Goal: Task Accomplishment & Management: Manage account settings

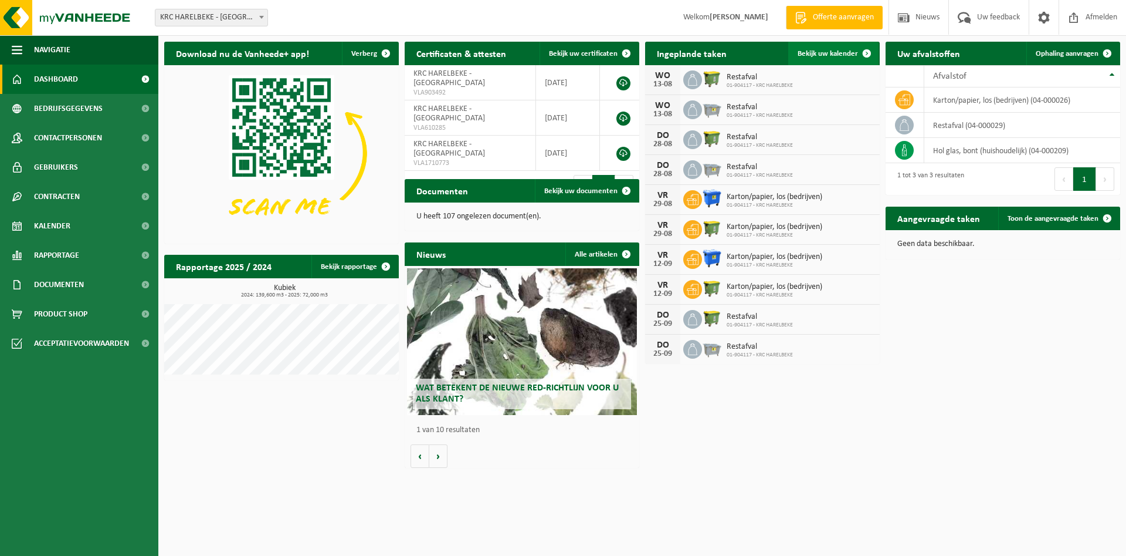
click at [833, 53] on span "Bekijk uw kalender" at bounding box center [828, 54] width 60 height 8
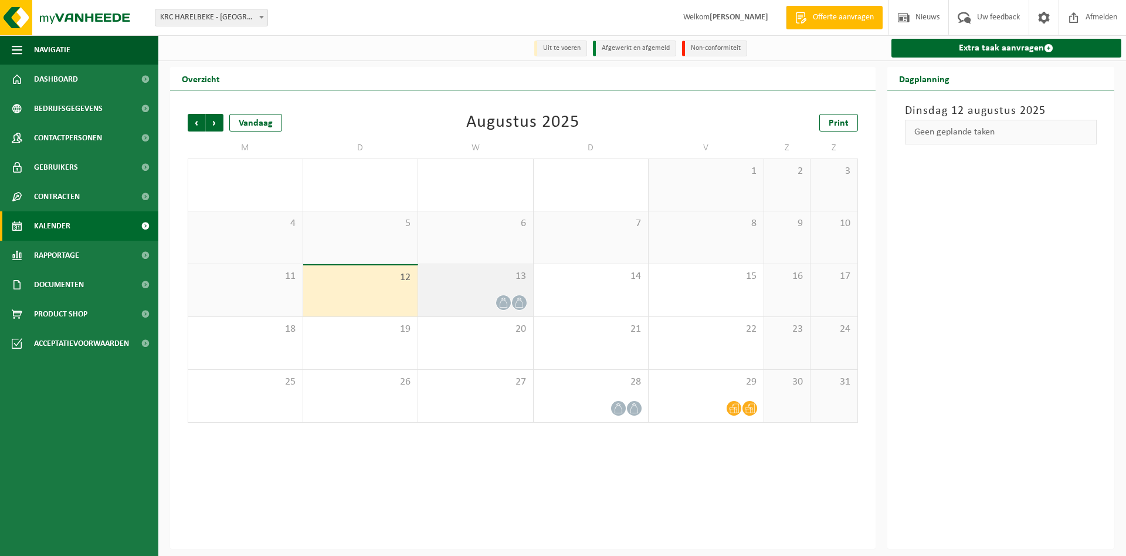
click at [485, 285] on div "13" at bounding box center [475, 290] width 115 height 52
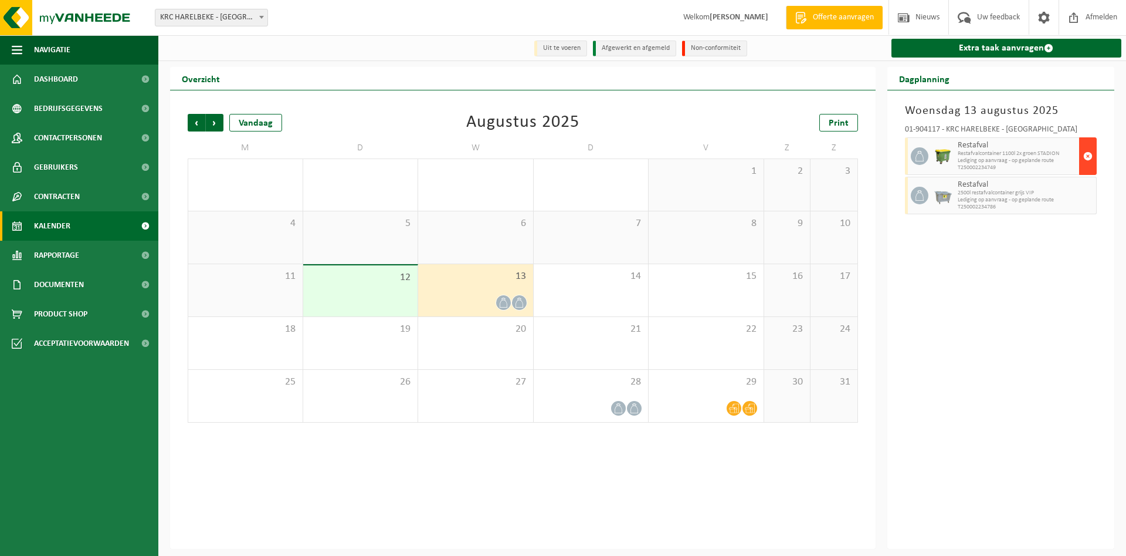
click at [1091, 157] on span "button" at bounding box center [1088, 155] width 9 height 23
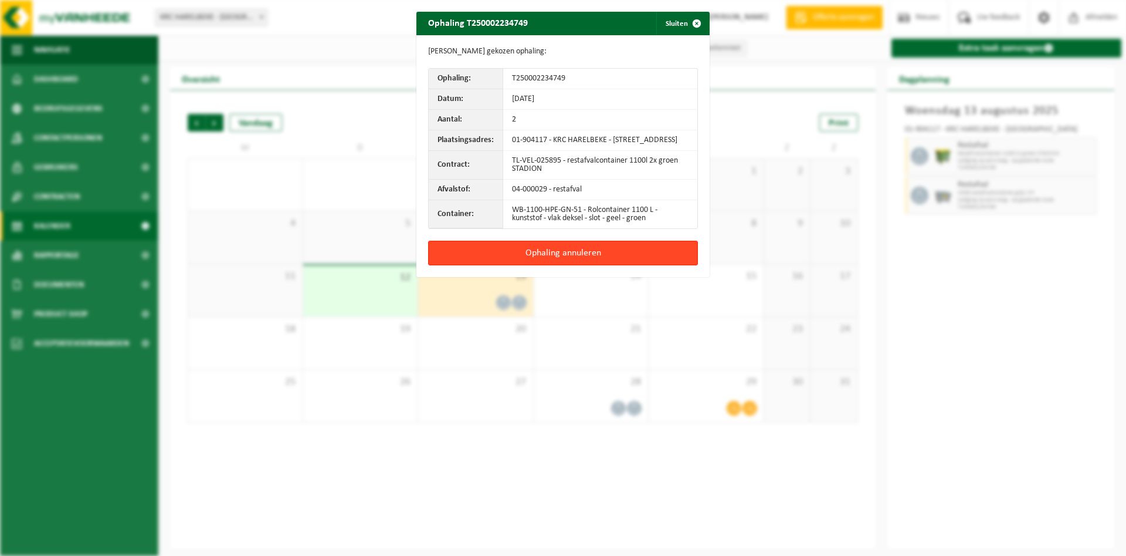
click at [596, 254] on button "Ophaling annuleren" at bounding box center [563, 253] width 270 height 25
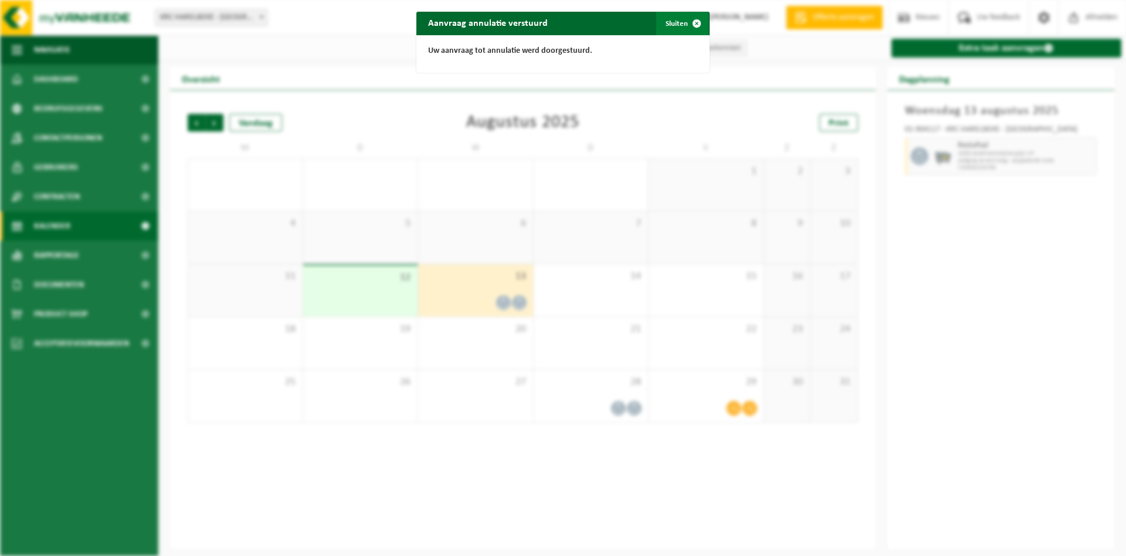
click at [670, 33] on button "Sluiten" at bounding box center [683, 23] width 52 height 23
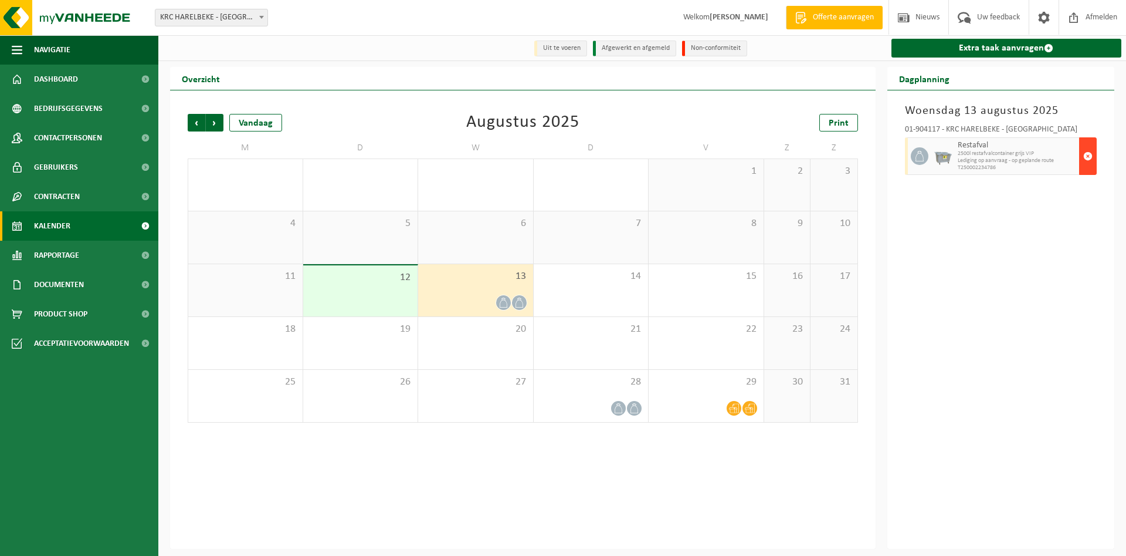
click at [1088, 160] on span "button" at bounding box center [1088, 155] width 9 height 23
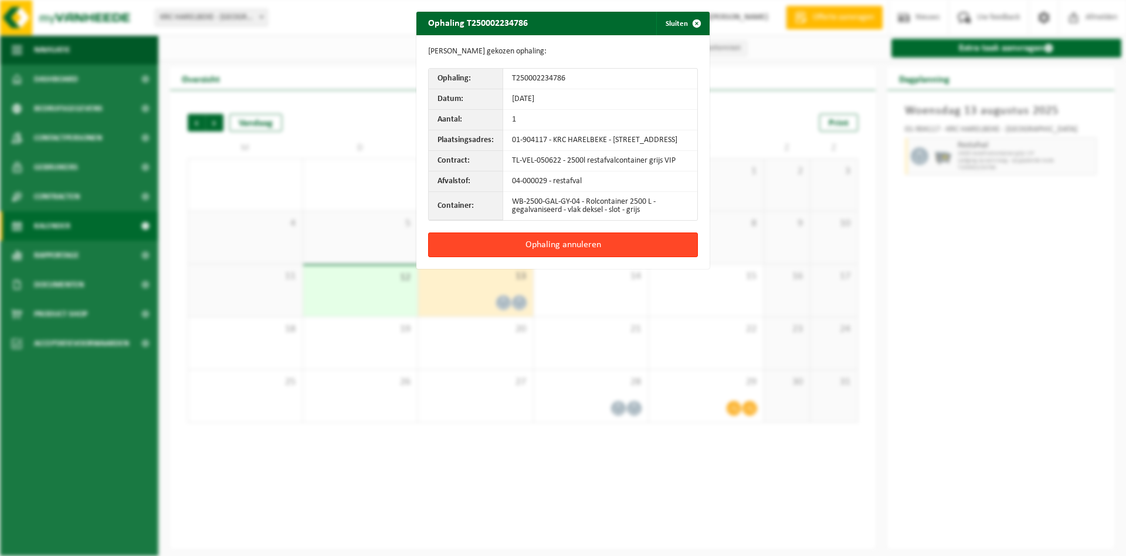
click at [600, 257] on button "Ophaling annuleren" at bounding box center [563, 244] width 270 height 25
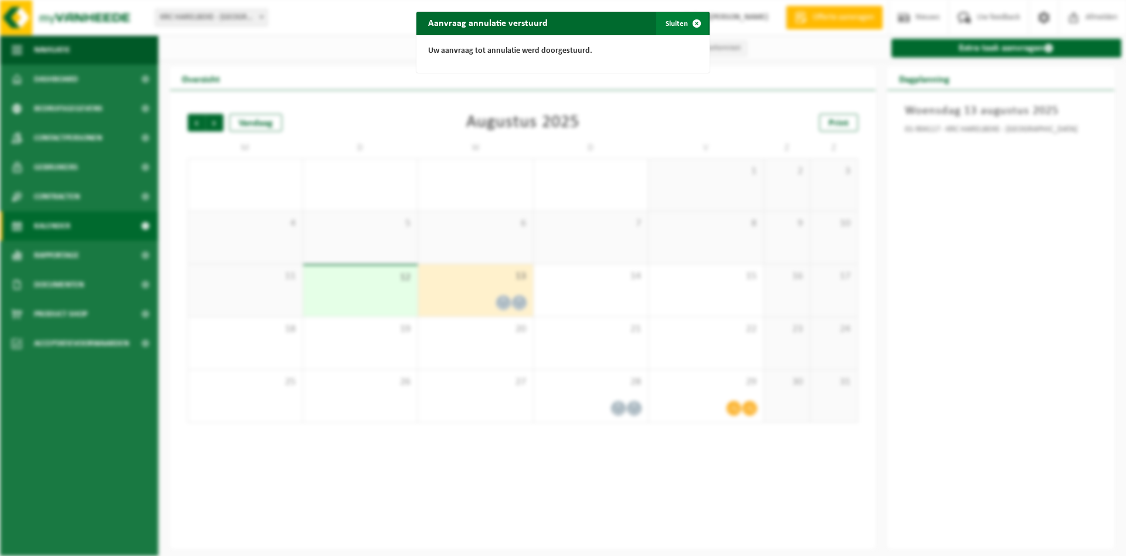
click at [675, 28] on button "Sluiten" at bounding box center [683, 23] width 52 height 23
